Goal: Task Accomplishment & Management: Manage account settings

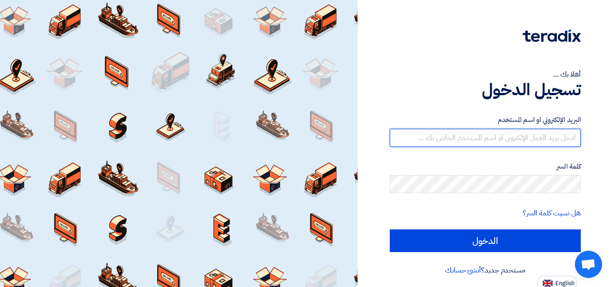
click at [482, 141] on input "text" at bounding box center [485, 138] width 191 height 18
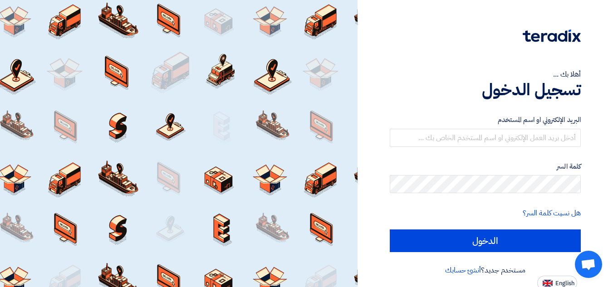
click at [414, 158] on form "البريد الإلكتروني او اسم المستخدم كلمة السر هل نسيت كلمة السر؟ الدخول" at bounding box center [485, 184] width 191 height 138
click at [455, 158] on form "البريد الإلكتروني او اسم المستخدم كلمة السر هل نسيت كلمة السر؟ الدخول" at bounding box center [485, 184] width 191 height 138
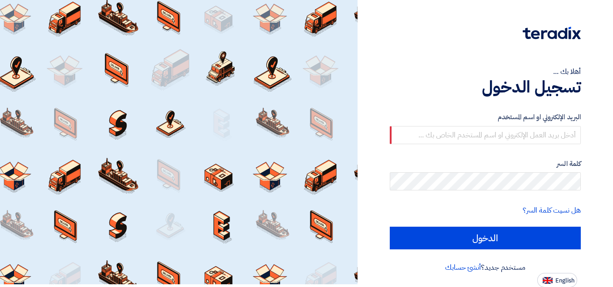
scroll to position [3, 0]
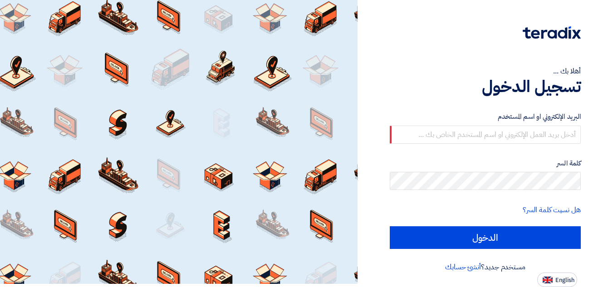
click at [427, 157] on form "البريد الإلكتروني او اسم المستخدم كلمة السر هل نسيت كلمة السر؟ الدخول" at bounding box center [485, 181] width 191 height 138
